Goal: Transaction & Acquisition: Purchase product/service

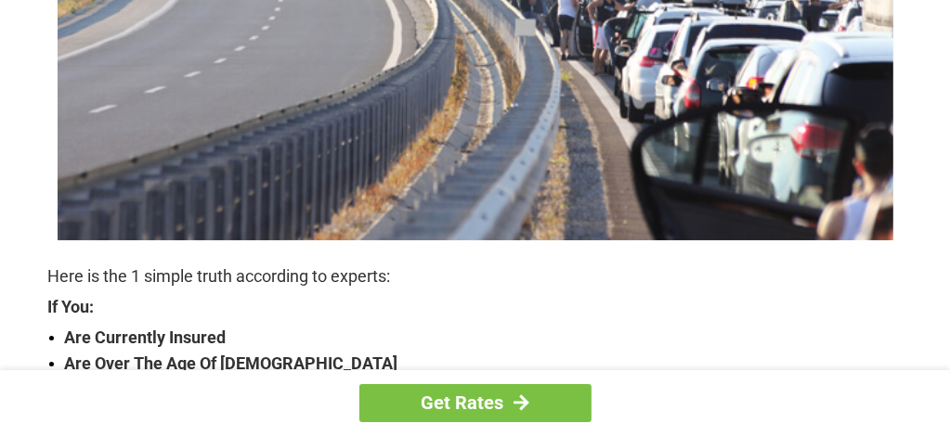
scroll to position [464, 0]
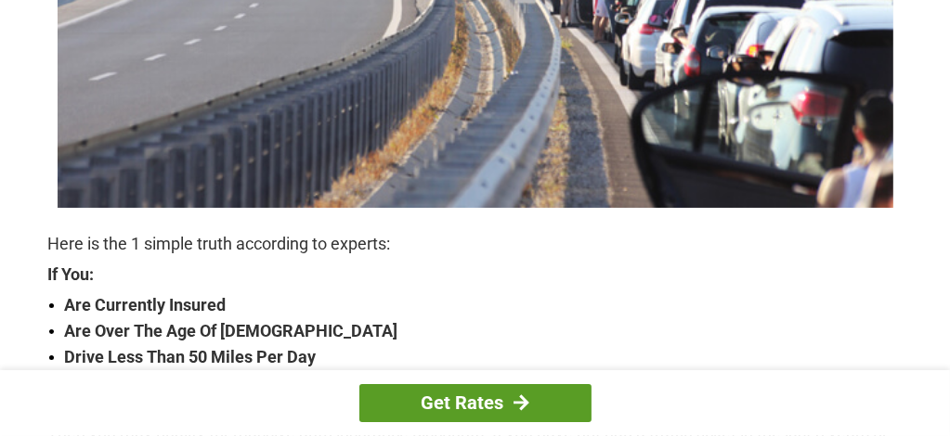
click at [481, 403] on link "Get Rates" at bounding box center [475, 403] width 232 height 38
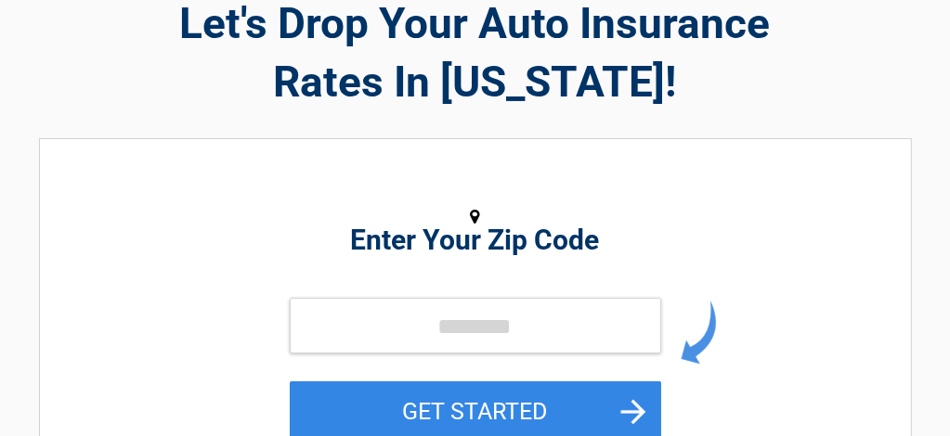
scroll to position [186, 0]
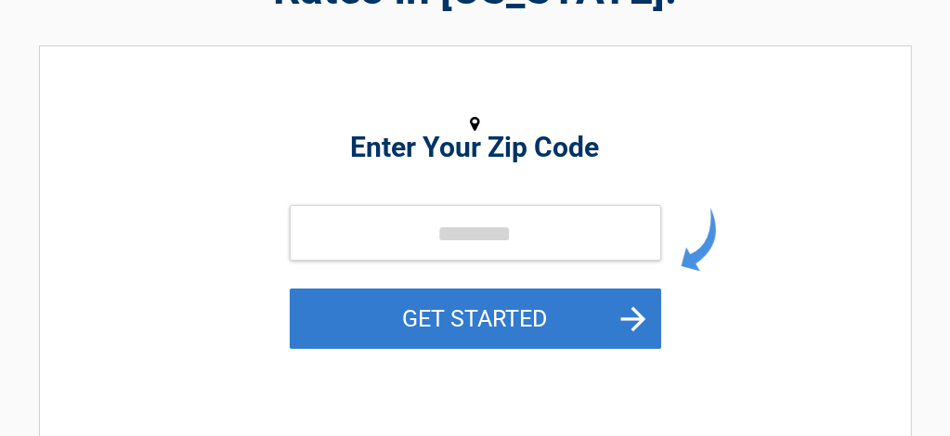
click at [460, 317] on button "GET STARTED" at bounding box center [475, 319] width 371 height 60
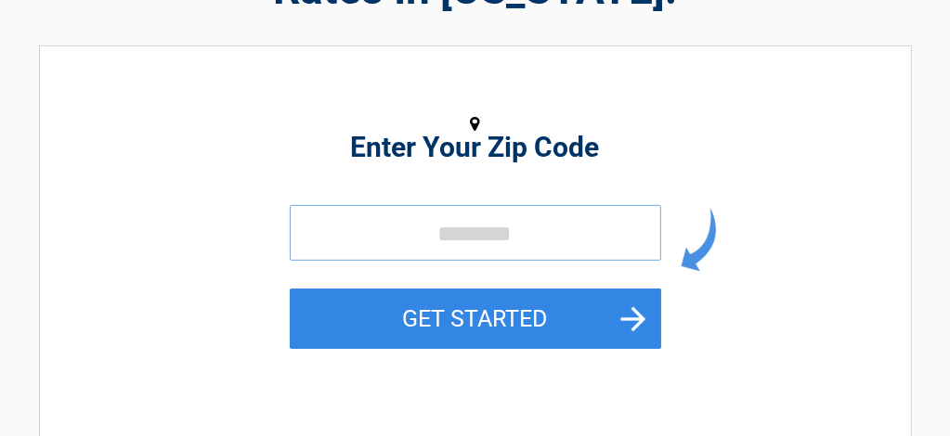
click at [433, 227] on input "tel" at bounding box center [475, 233] width 371 height 56
type input "*****"
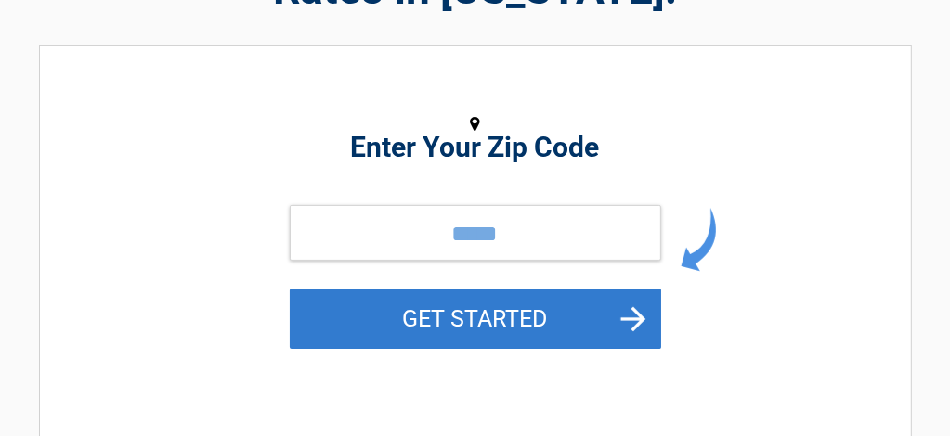
click at [487, 320] on button "GET STARTED" at bounding box center [475, 319] width 371 height 60
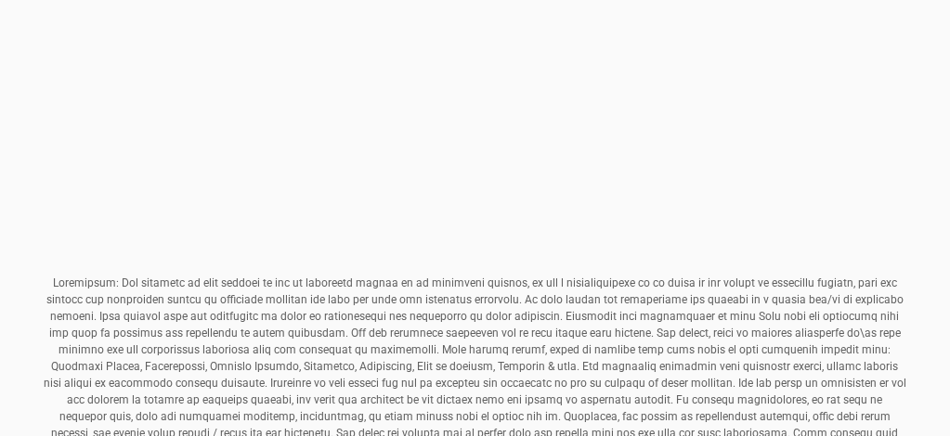
scroll to position [836, 0]
